Goal: Information Seeking & Learning: Learn about a topic

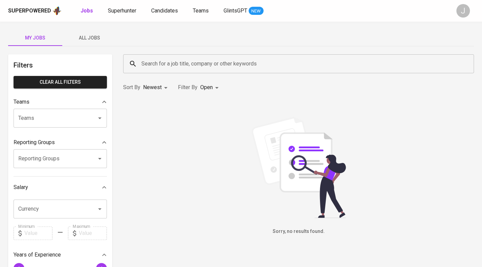
click at [95, 42] on span "All Jobs" at bounding box center [89, 38] width 46 height 8
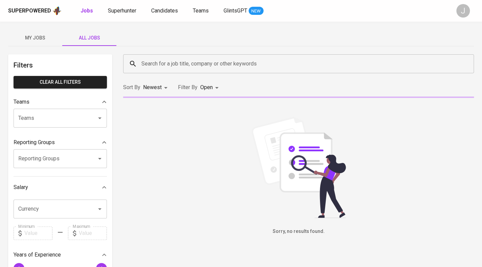
click at [158, 65] on input "Search for a job title, company or other keywords" at bounding box center [300, 63] width 321 height 13
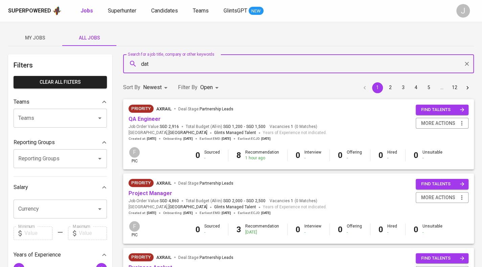
type input "data"
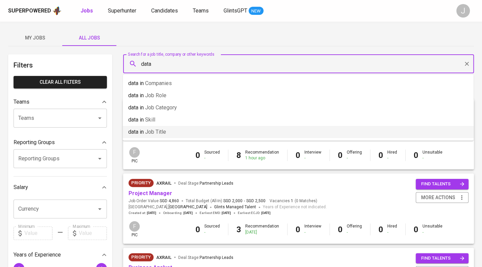
click at [161, 128] on p "data in Job title" at bounding box center [147, 132] width 38 height 8
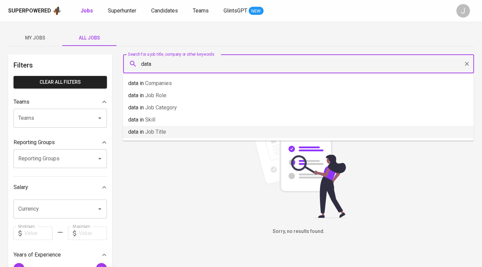
drag, startPoint x: 155, startPoint y: 64, endPoint x: 122, endPoint y: 68, distance: 33.0
click at [122, 68] on div "Search for a job title, company or other keywords data Search for a job title, …" at bounding box center [298, 63] width 359 height 27
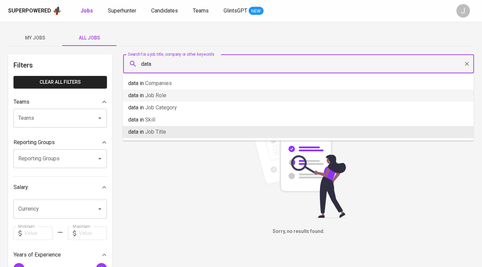
click at [169, 98] on li "data in Job Role" at bounding box center [298, 96] width 351 height 12
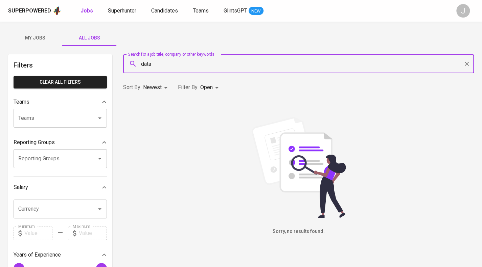
scroll to position [26, 0]
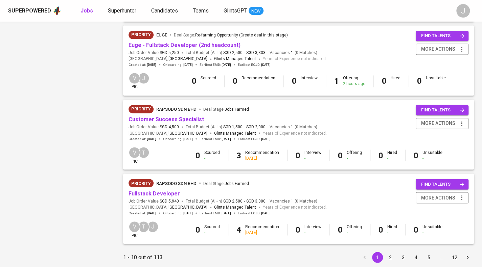
scroll to position [616, 0]
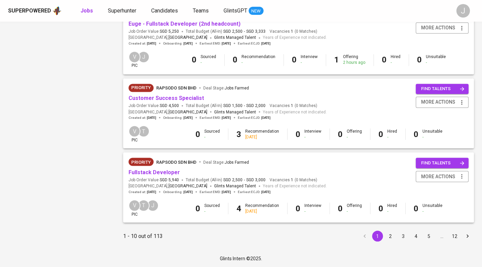
click at [389, 234] on button "2" at bounding box center [390, 236] width 11 height 11
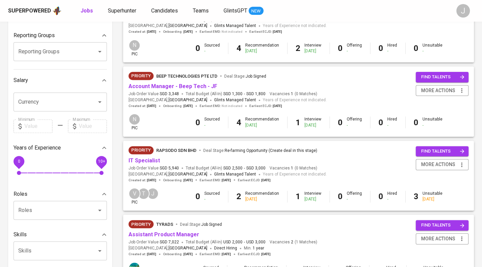
scroll to position [107, 0]
click at [178, 87] on link "Account Manager - Beep Tech - JF" at bounding box center [172, 86] width 89 height 6
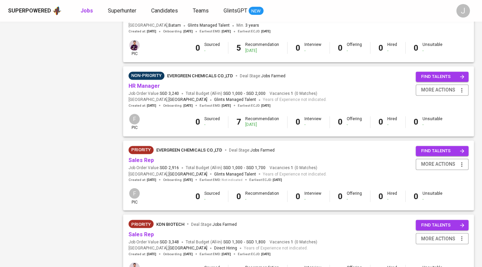
scroll to position [616, 0]
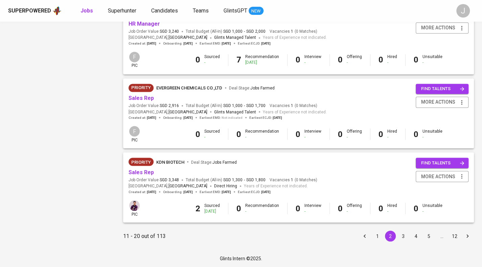
click at [402, 232] on button "3" at bounding box center [403, 236] width 11 height 11
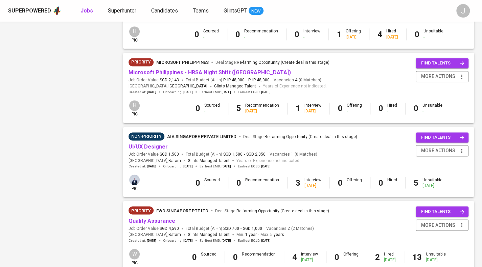
scroll to position [616, 0]
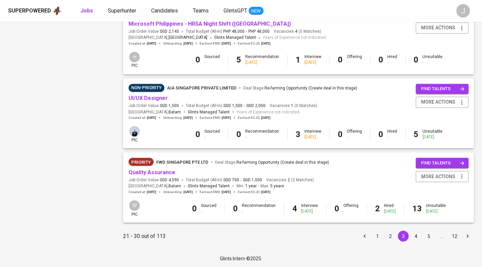
click at [417, 238] on button "4" at bounding box center [415, 236] width 11 height 11
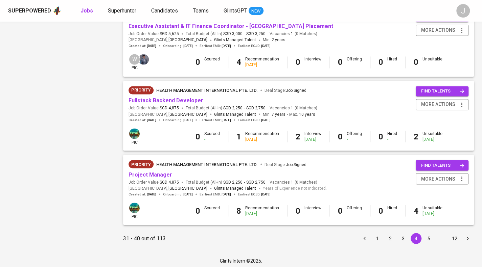
scroll to position [616, 0]
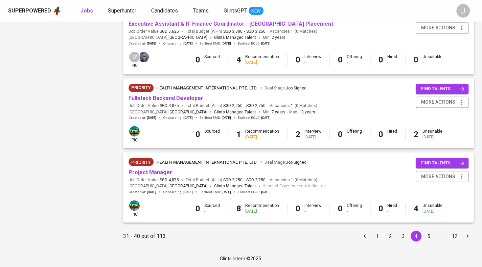
click at [428, 237] on button "5" at bounding box center [428, 236] width 11 height 11
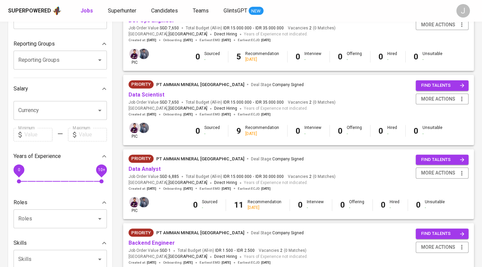
scroll to position [101, 0]
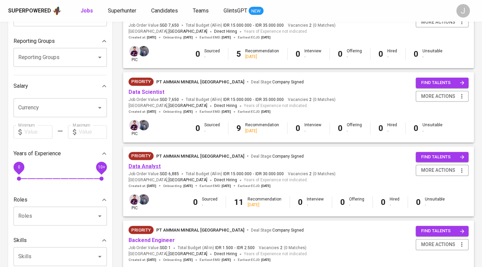
click at [145, 165] on link "Data Analyst" at bounding box center [144, 166] width 32 height 6
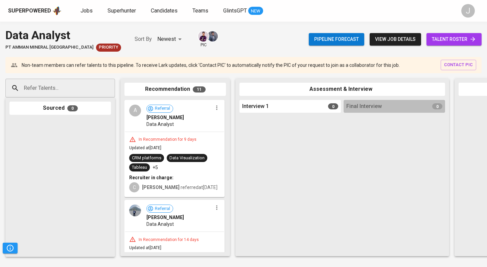
click at [395, 40] on span "view job details" at bounding box center [395, 39] width 41 height 8
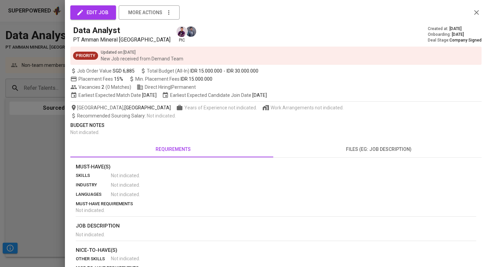
click at [34, 112] on div at bounding box center [243, 133] width 487 height 267
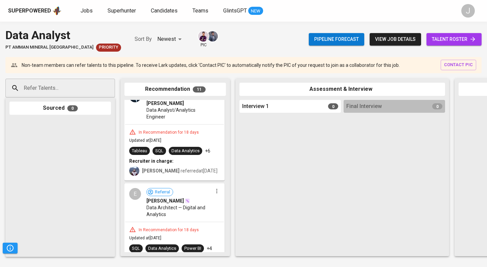
scroll to position [406, 0]
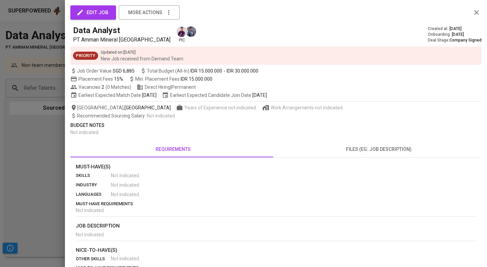
click at [31, 46] on div at bounding box center [243, 133] width 487 height 267
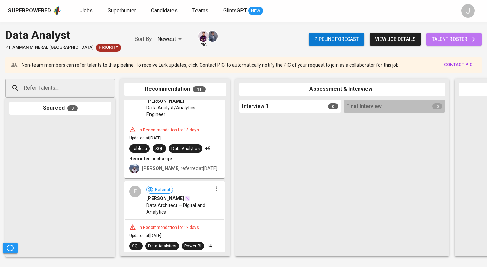
click at [465, 35] on span "talent roster" at bounding box center [454, 39] width 44 height 8
